Goal: Book appointment/travel/reservation

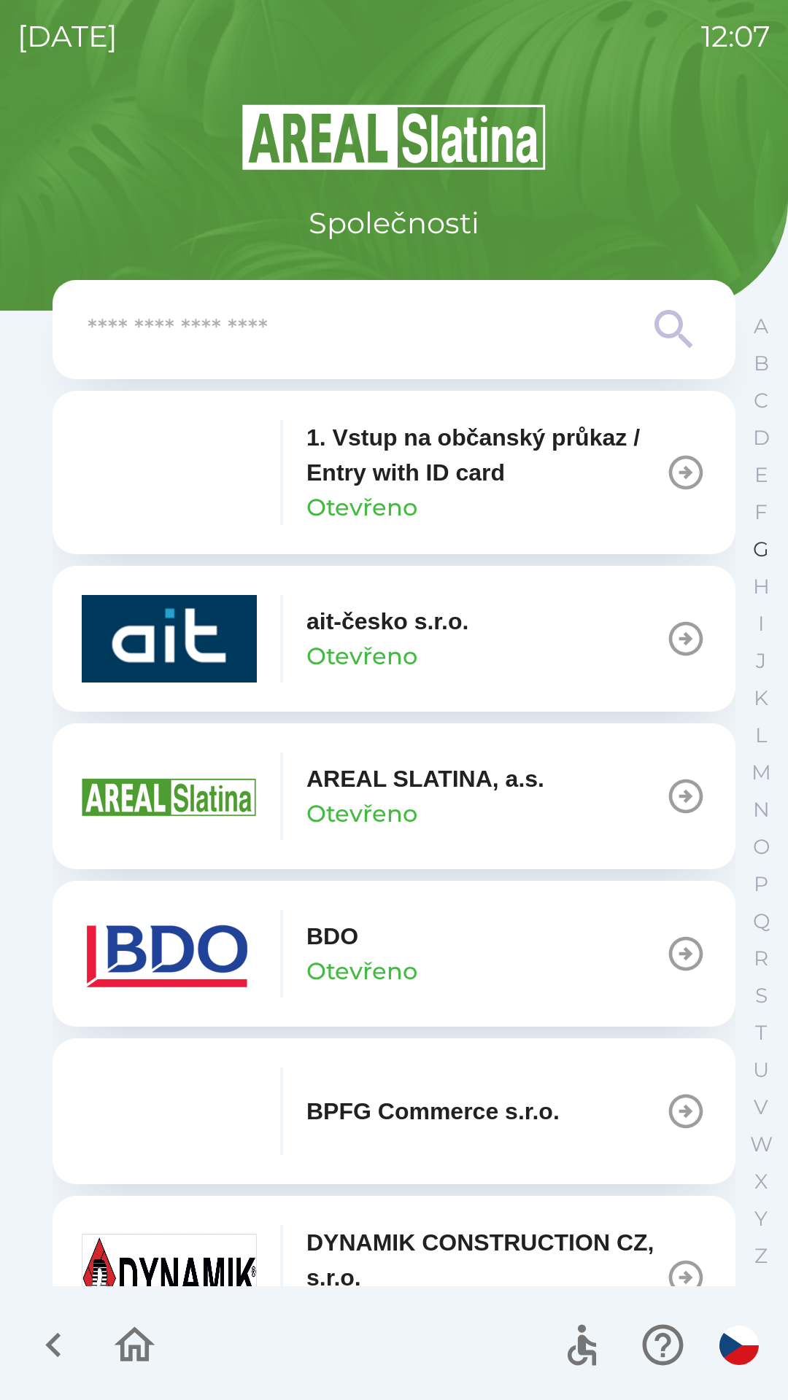
click at [757, 553] on p "G" at bounding box center [761, 550] width 16 height 26
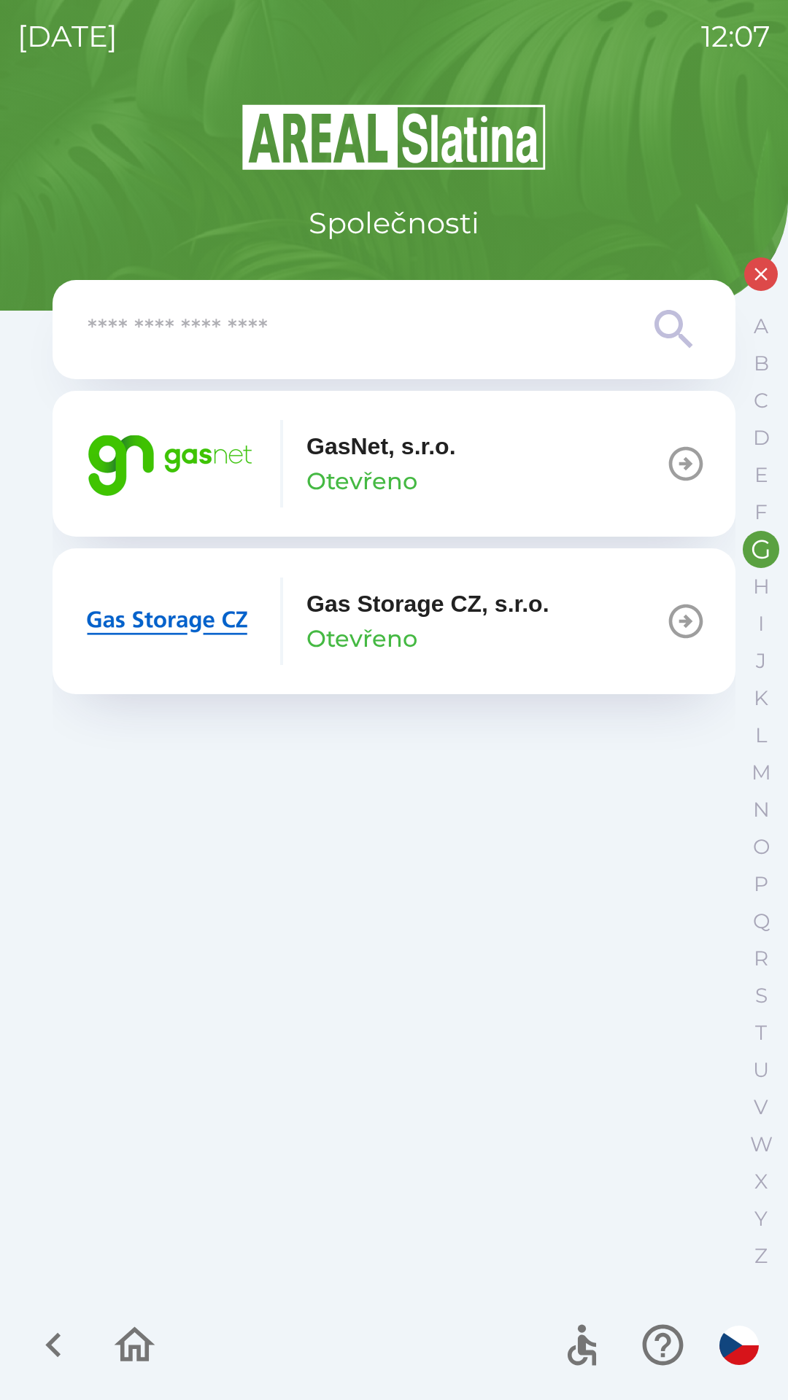
click at [400, 476] on p "Otevřeno" at bounding box center [361, 481] width 111 height 35
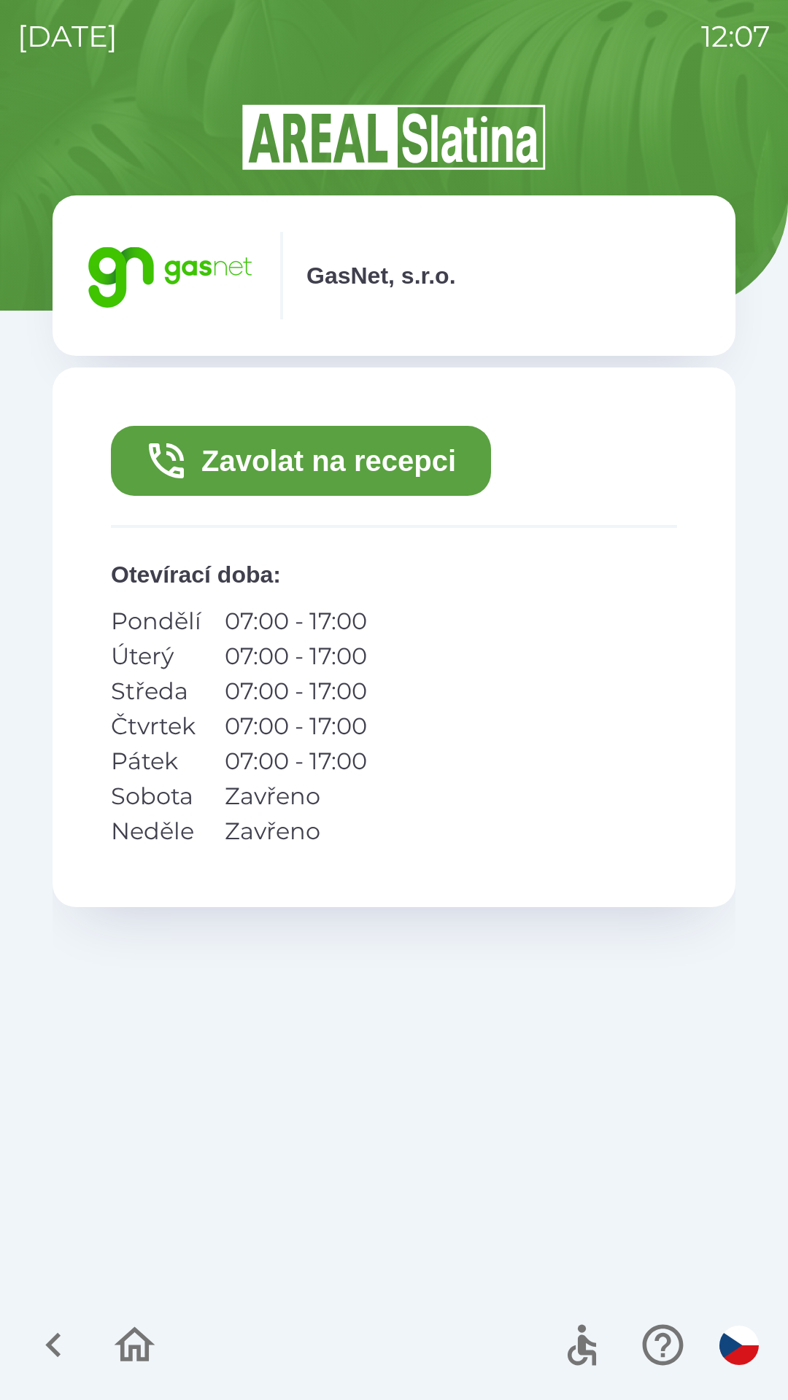
click at [397, 465] on button "Zavolat na recepci" at bounding box center [301, 461] width 380 height 70
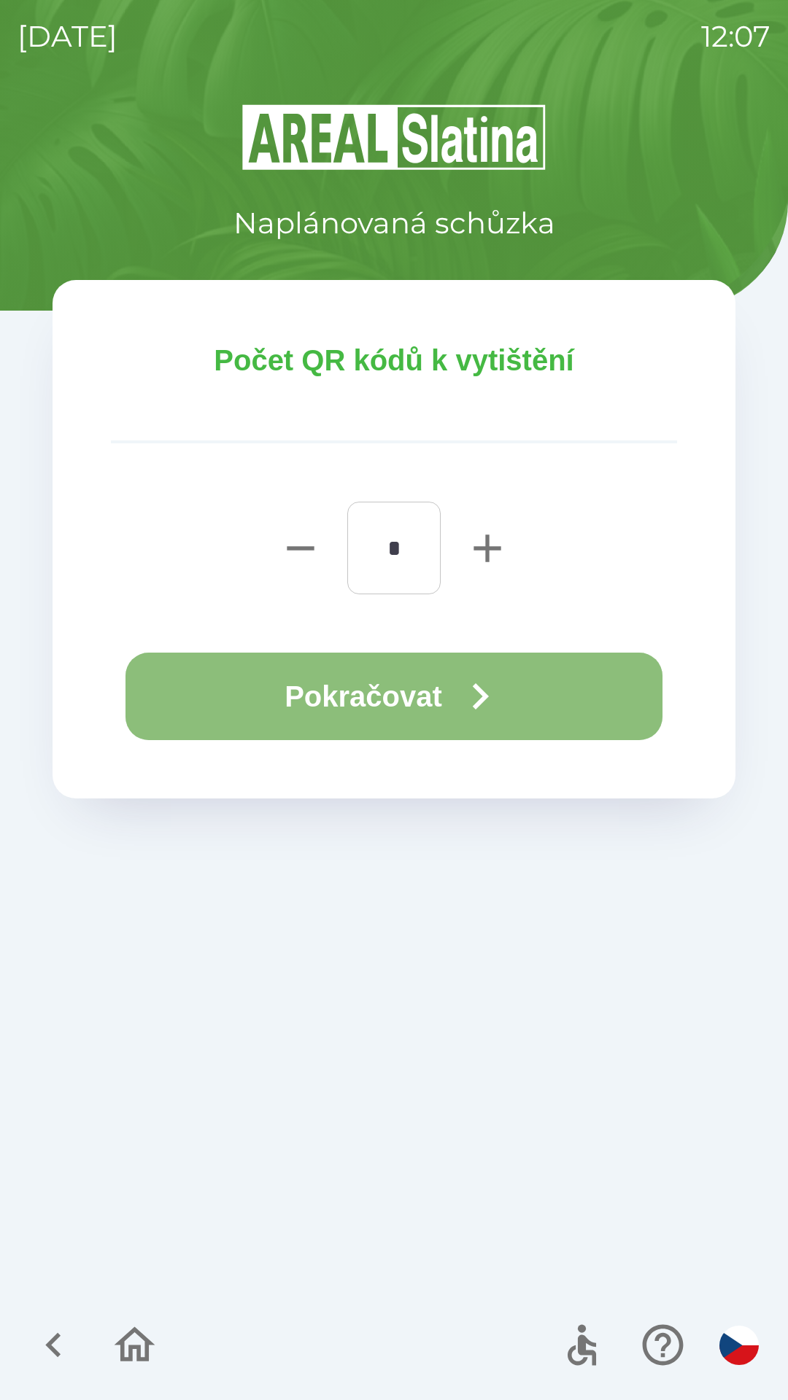
click at [413, 685] on button "Pokračovat" at bounding box center [393, 697] width 537 height 88
